Goal: Transaction & Acquisition: Purchase product/service

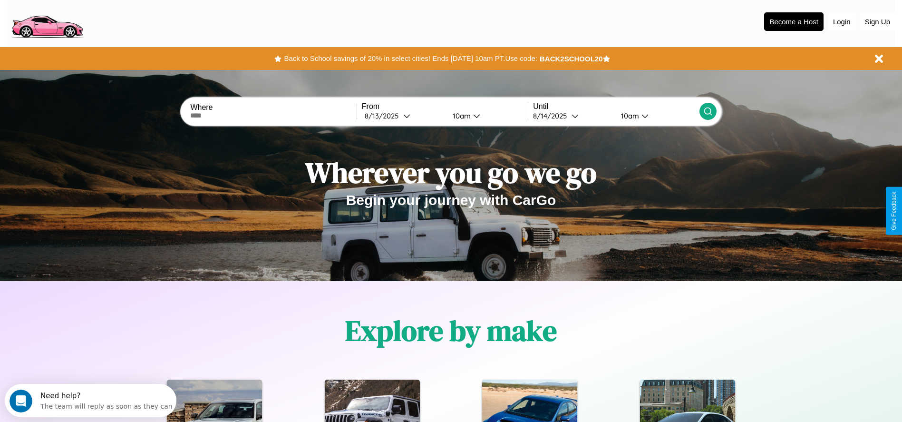
scroll to position [197, 0]
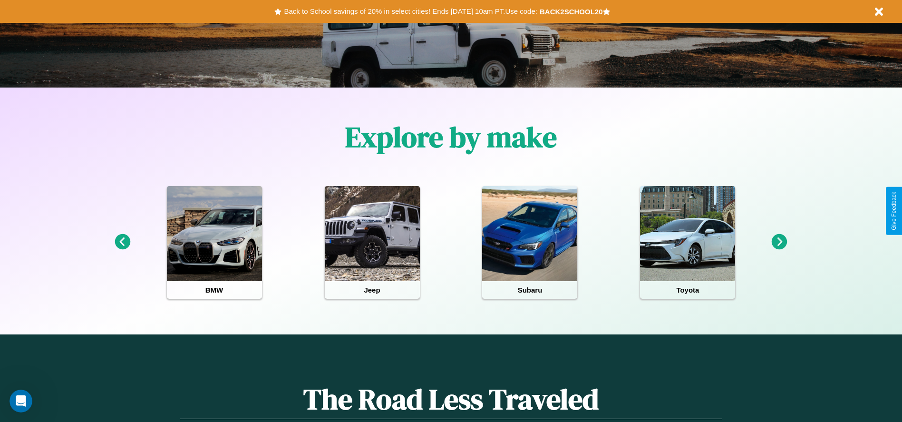
click at [779, 242] on icon at bounding box center [779, 242] width 16 height 16
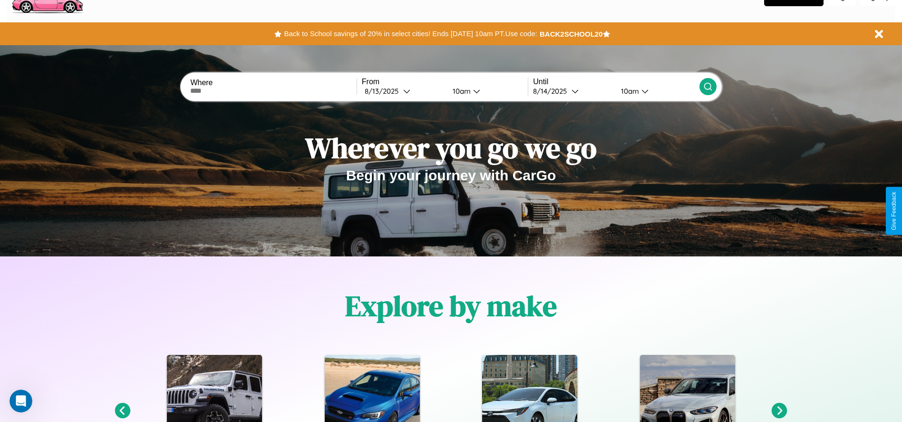
scroll to position [0, 0]
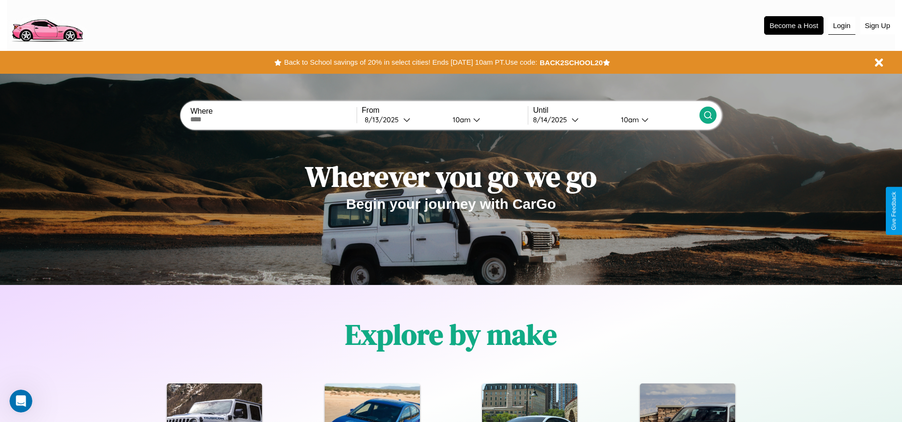
click at [841, 25] on button "Login" at bounding box center [841, 26] width 27 height 18
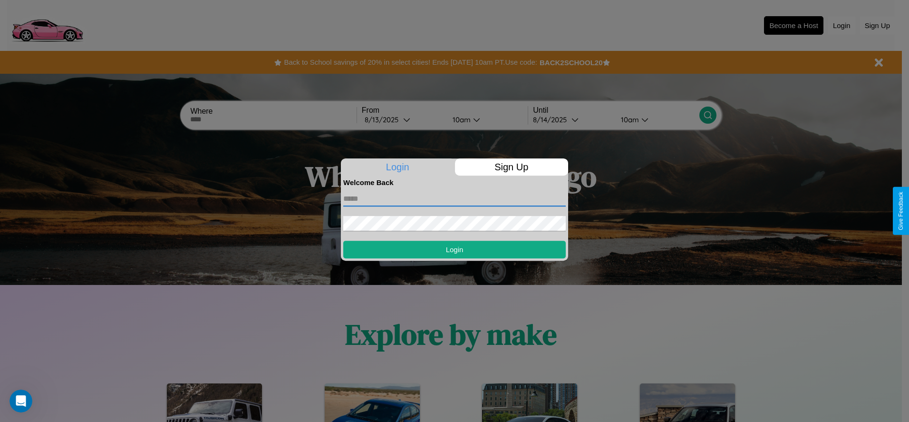
click at [454, 198] on input "text" at bounding box center [454, 198] width 222 height 15
type input "**********"
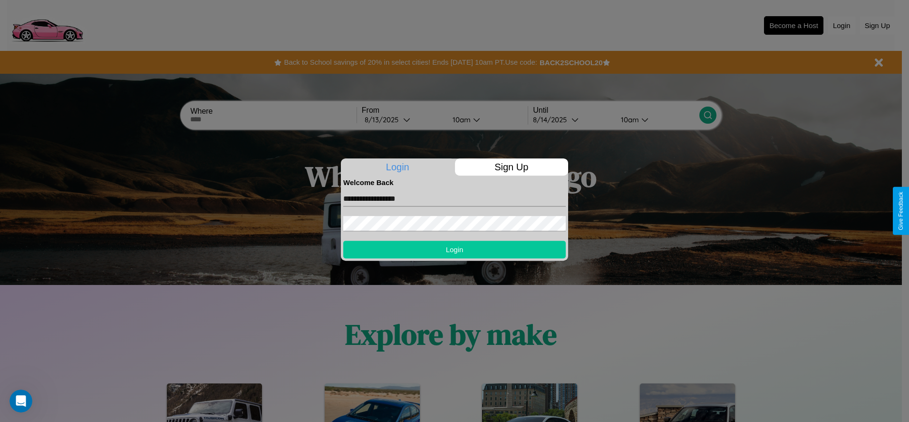
click at [454, 249] on button "Login" at bounding box center [454, 249] width 222 height 18
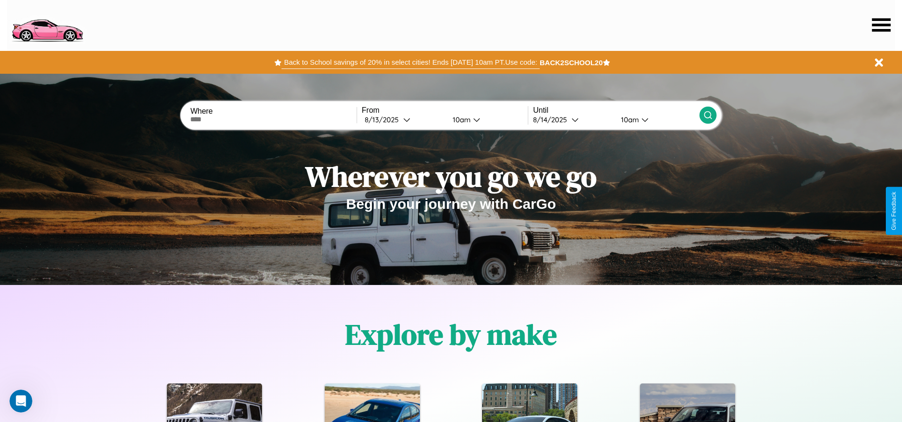
click at [410, 62] on button "Back to School savings of 20% in select cities! Ends [DATE] 10am PT. Use code:" at bounding box center [410, 62] width 258 height 13
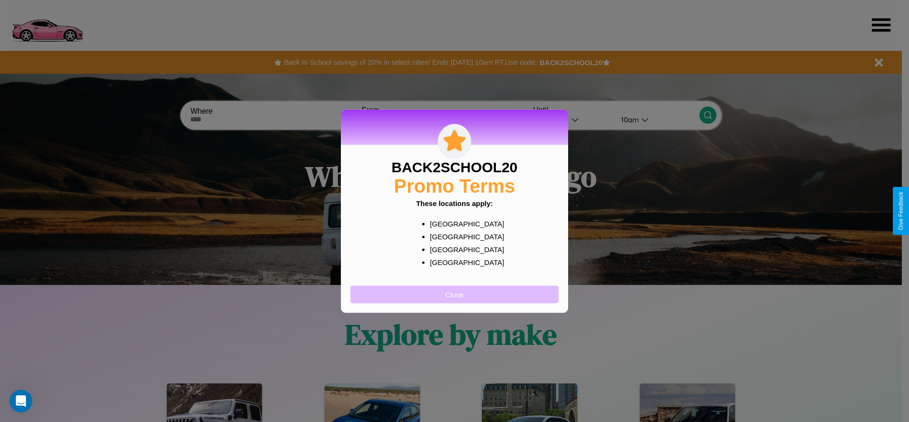
click at [454, 294] on button "Close" at bounding box center [454, 294] width 208 height 18
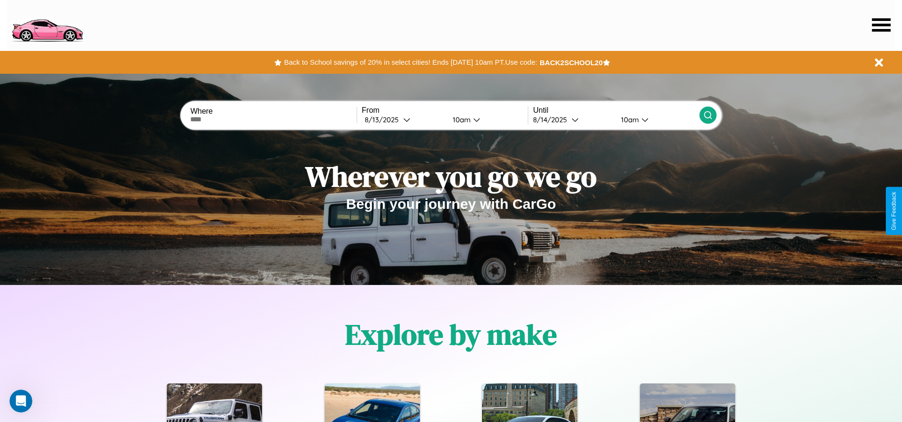
click at [881, 25] on icon at bounding box center [881, 24] width 19 height 13
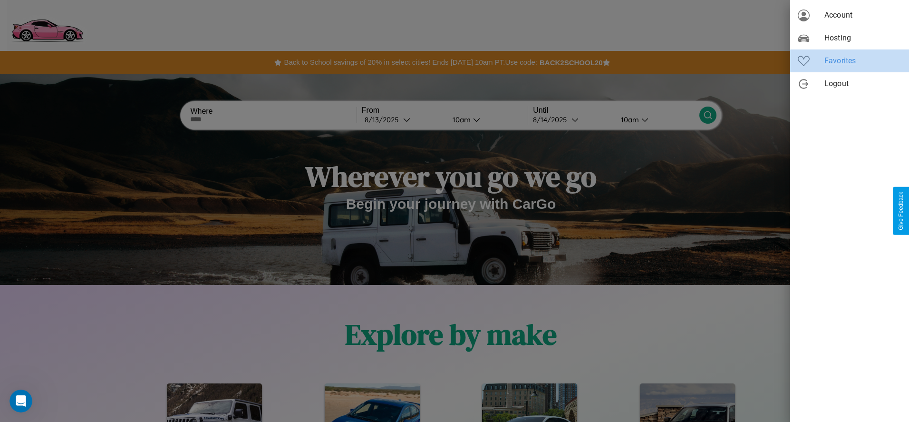
click at [849, 61] on span "Favorites" at bounding box center [862, 60] width 77 height 11
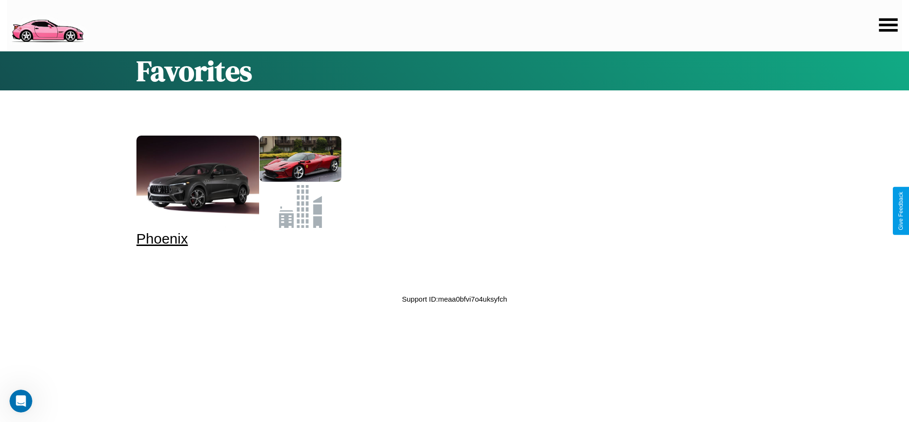
click at [237, 191] on div at bounding box center [197, 182] width 123 height 95
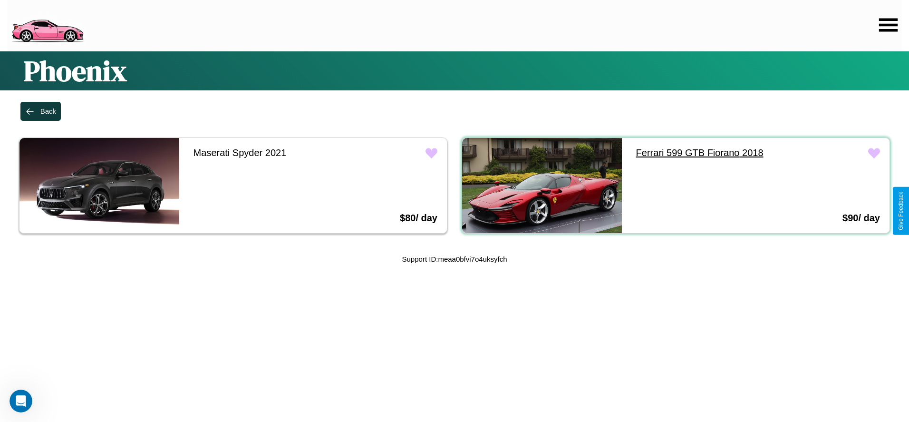
click at [700, 153] on link "Ferrari 599 GTB Fiorano 2018" at bounding box center [706, 153] width 160 height 30
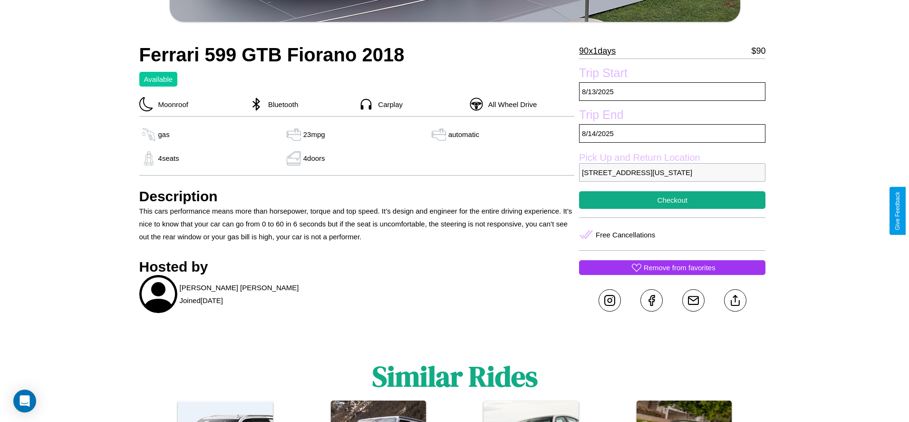
scroll to position [411, 0]
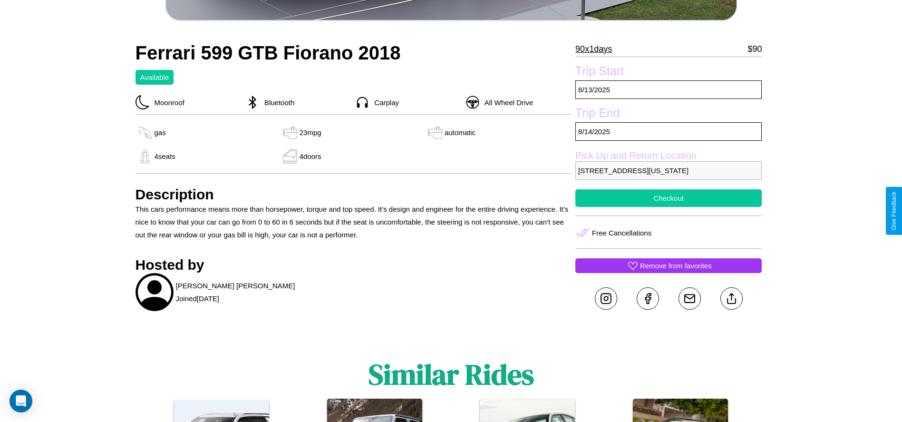
click at [668, 207] on button "Checkout" at bounding box center [668, 198] width 186 height 18
